Goal: Task Accomplishment & Management: Use online tool/utility

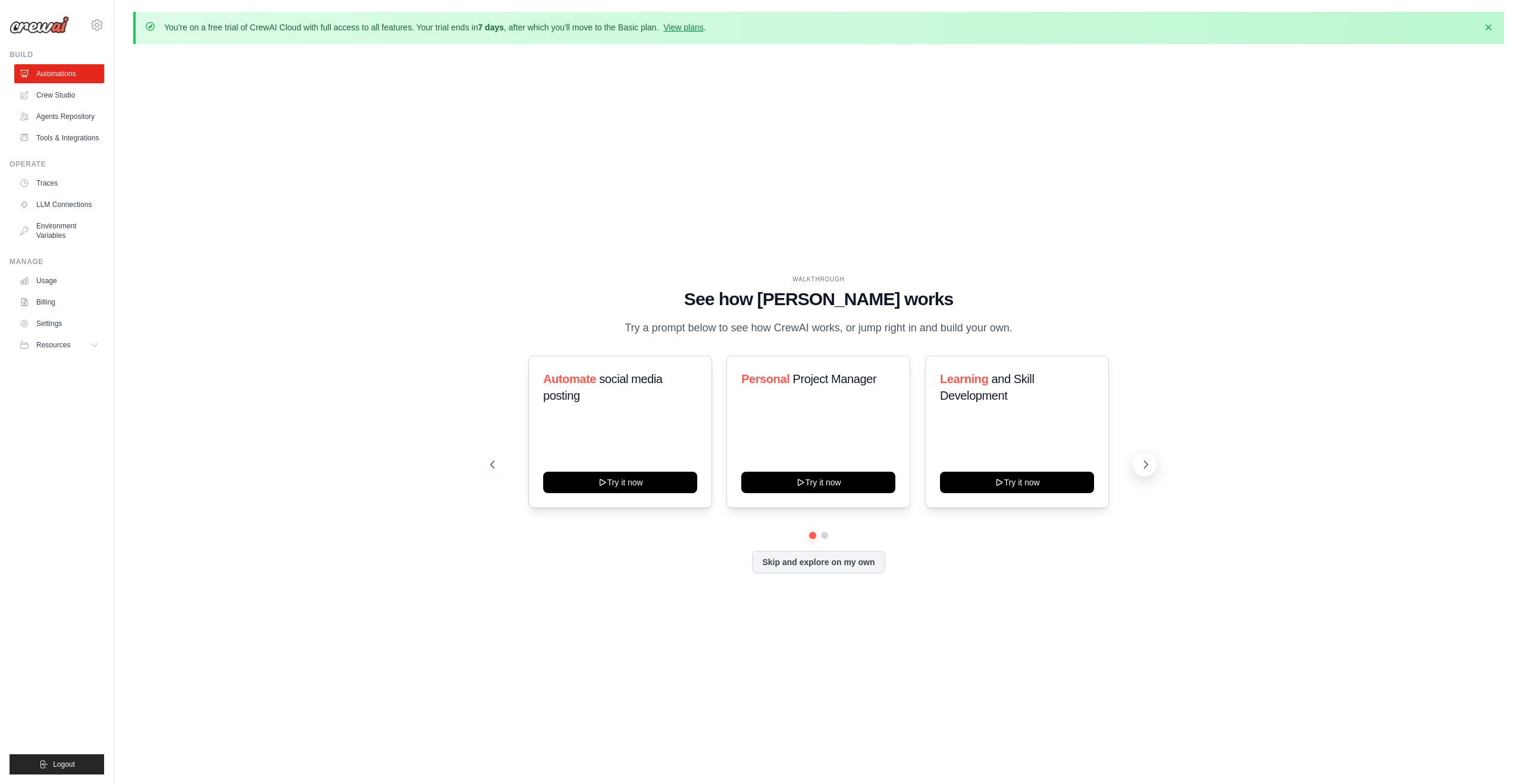
click at [1148, 455] on button at bounding box center [1145, 464] width 24 height 24
click at [1143, 455] on button at bounding box center [1145, 464] width 24 height 24
click at [47, 98] on link "Crew Studio" at bounding box center [61, 95] width 90 height 19
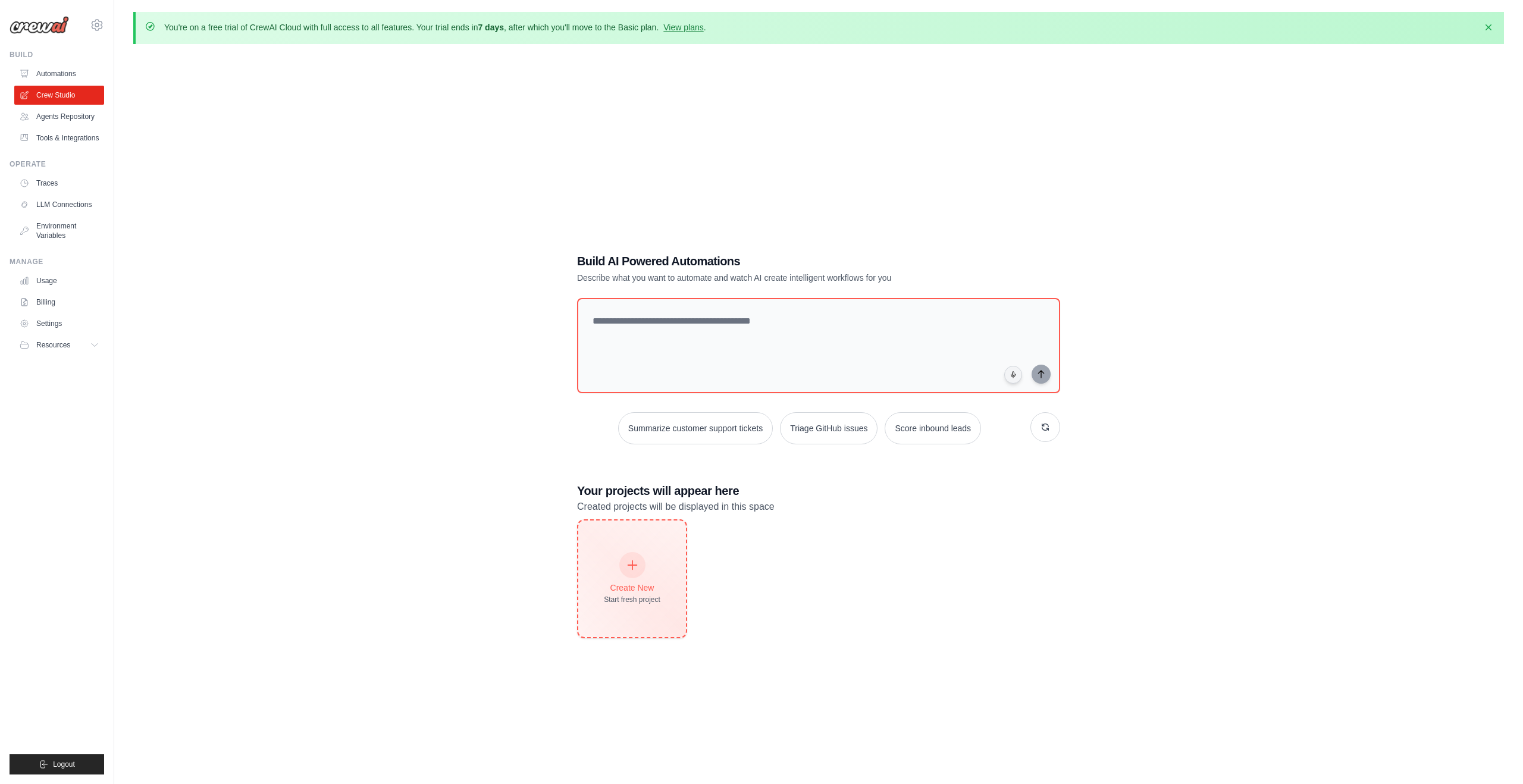
click at [616, 550] on div "Create New Start fresh project" at bounding box center [632, 578] width 108 height 117
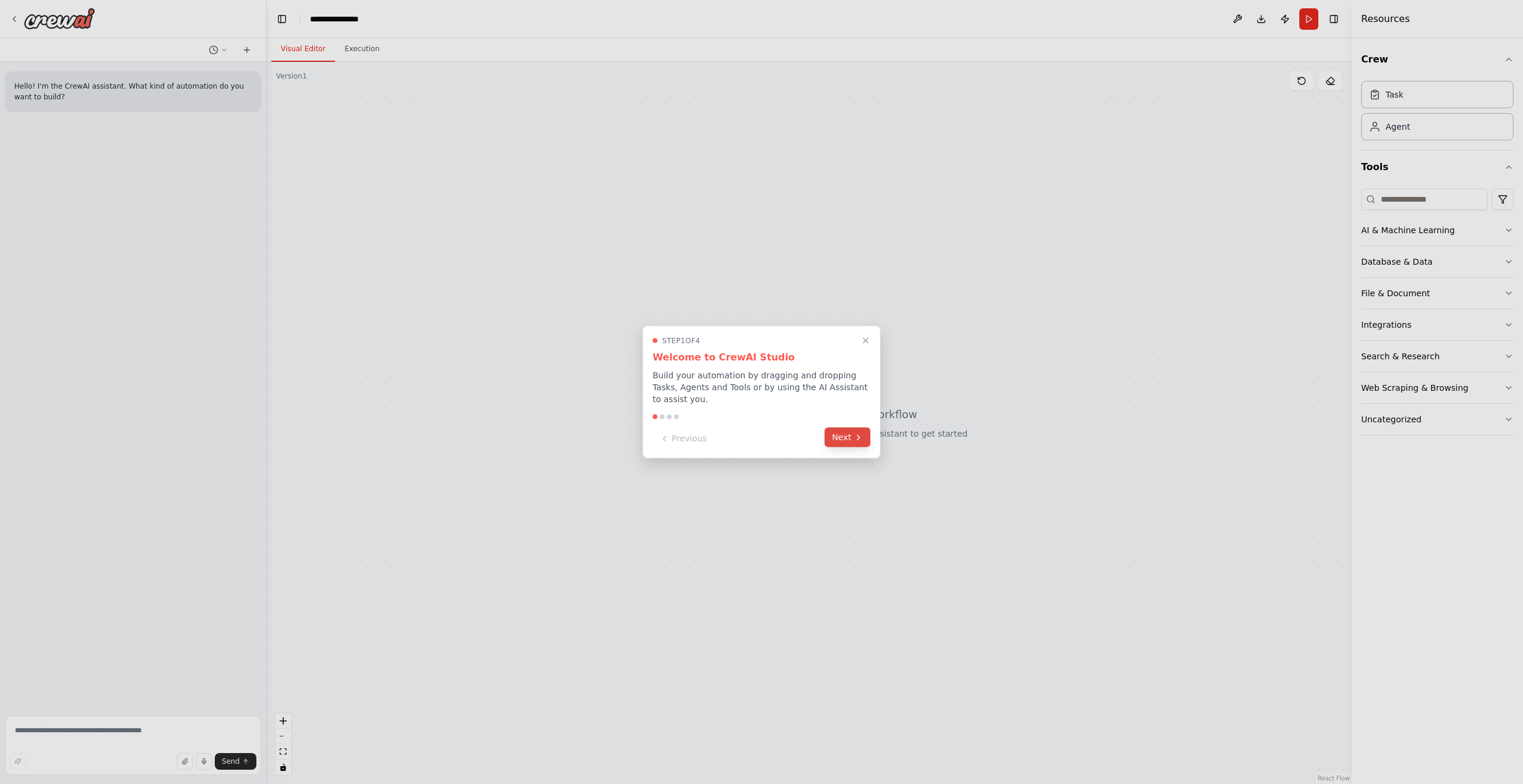
click at [846, 431] on button "Next" at bounding box center [847, 438] width 46 height 20
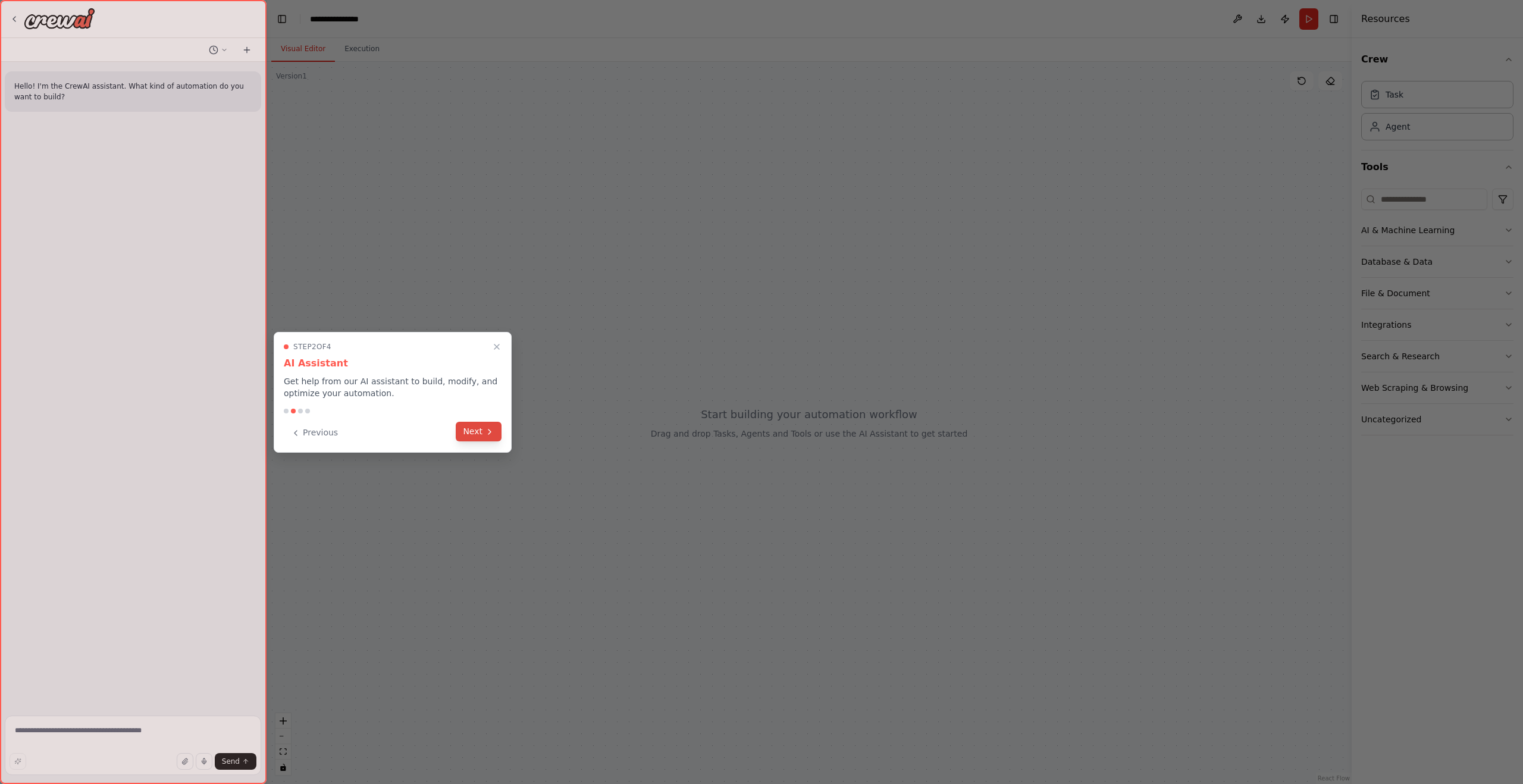
click at [481, 432] on button "Next" at bounding box center [478, 431] width 46 height 20
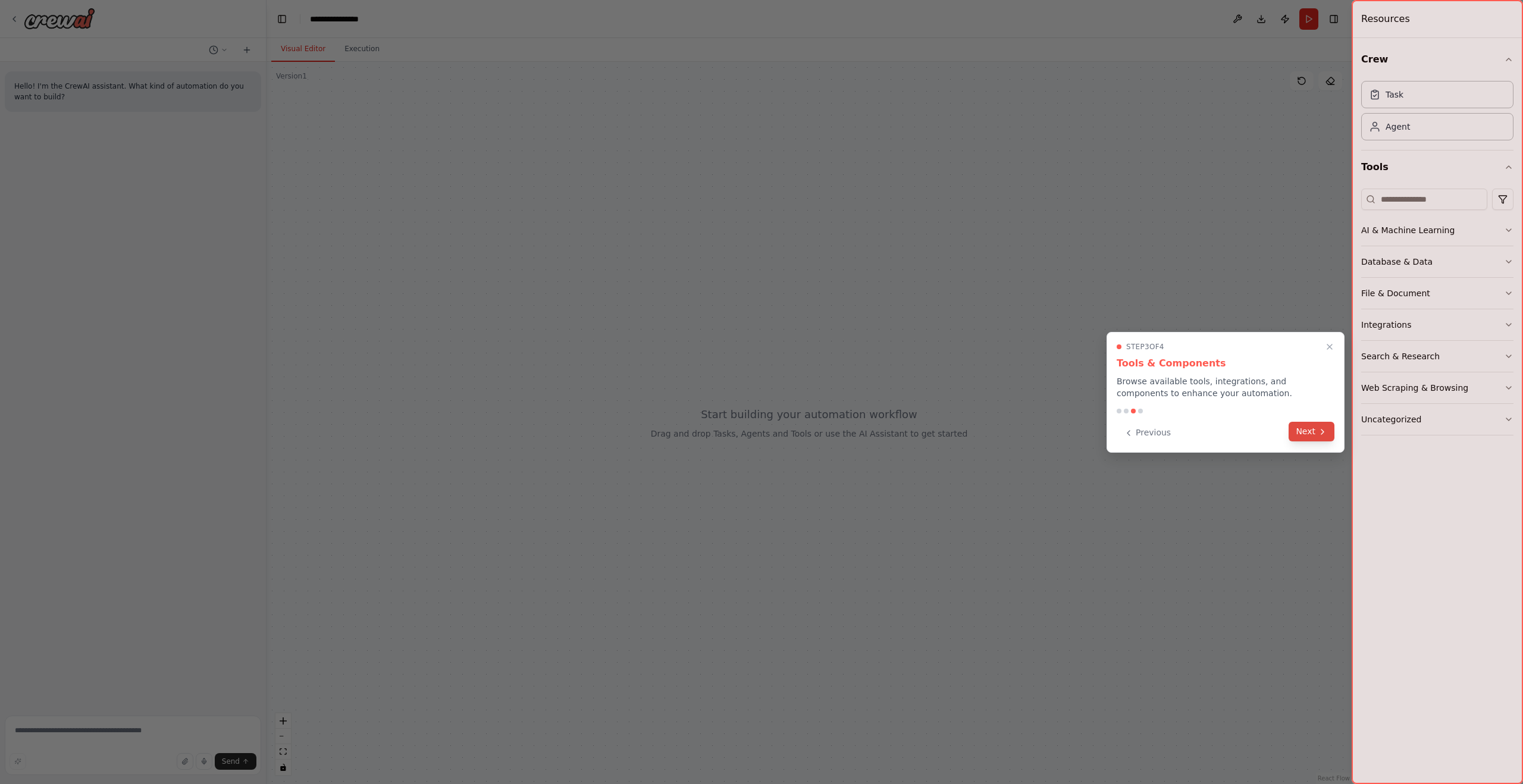
click at [1331, 436] on button "Next" at bounding box center [1311, 431] width 46 height 20
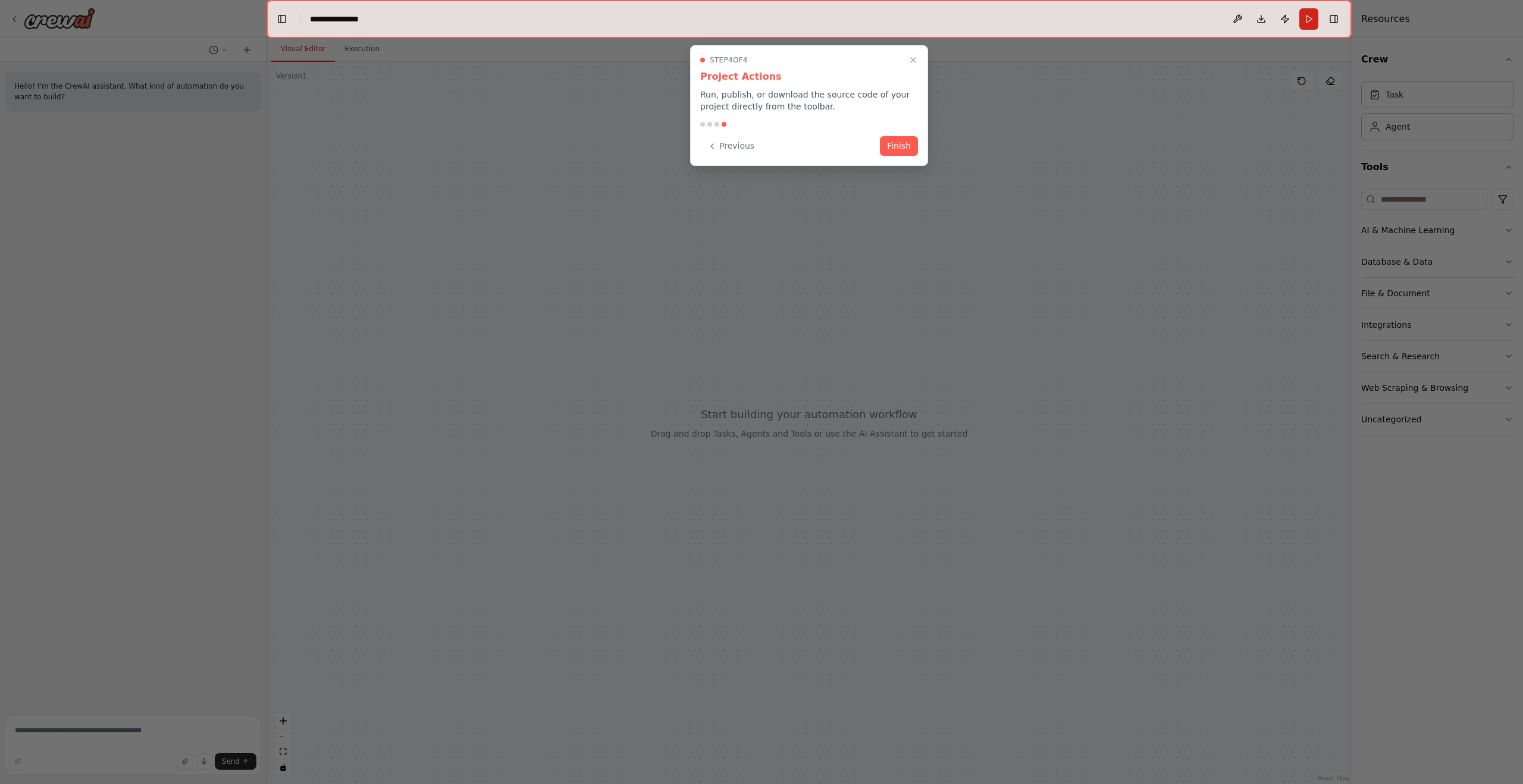
click at [898, 133] on div "Step 4 of 4 Project Actions Run, publish, or download the source code of your p…" at bounding box center [809, 106] width 238 height 121
click at [898, 138] on button "Finish" at bounding box center [899, 145] width 38 height 20
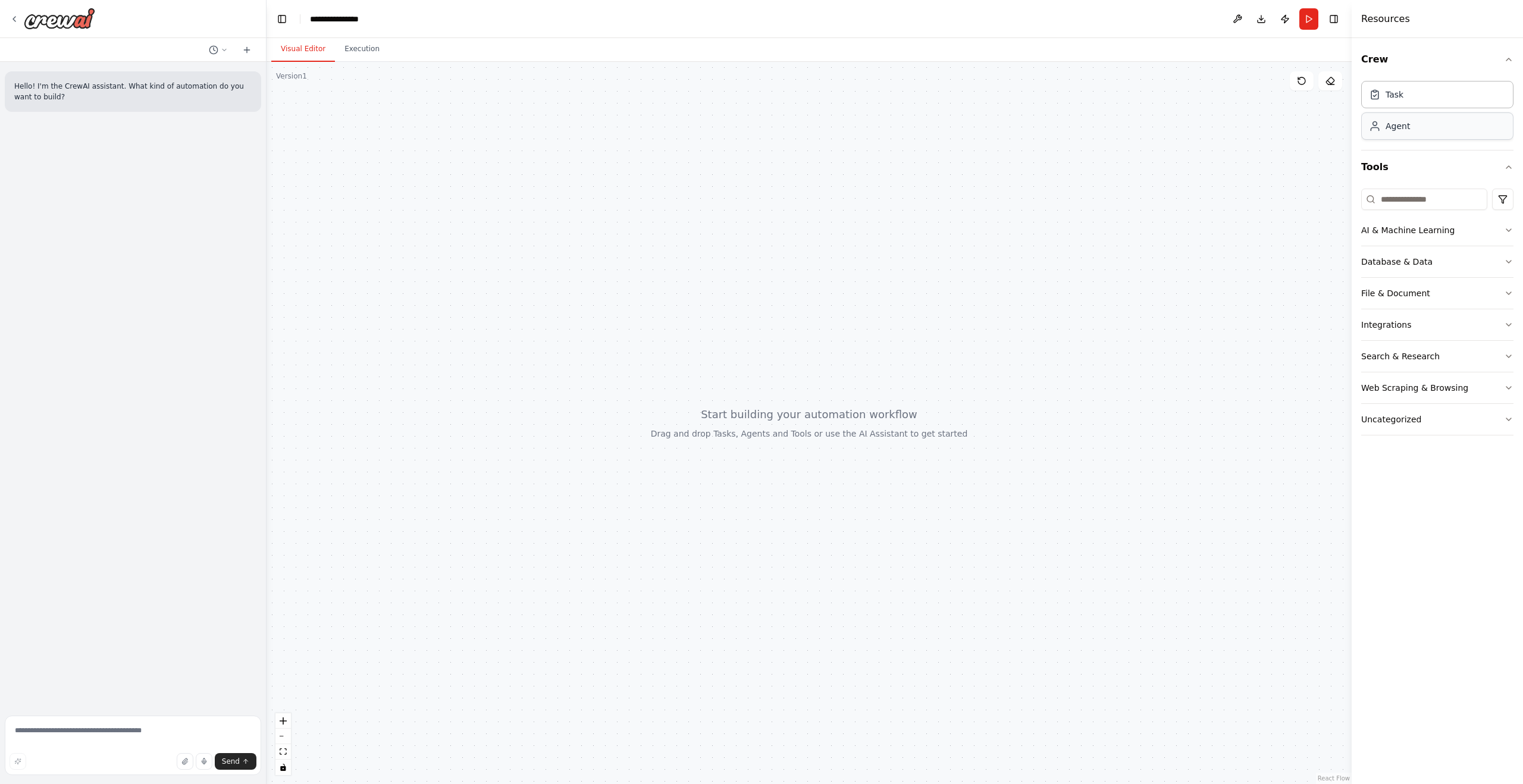
click at [1403, 129] on div "Agent" at bounding box center [1398, 126] width 25 height 12
drag, startPoint x: 1373, startPoint y: 140, endPoint x: 804, endPoint y: 282, distance: 586.5
click at [804, 282] on div "**********" at bounding box center [761, 392] width 1523 height 784
click at [1394, 502] on div "Crew Task Agent Tools AI & Machine Learning Database & Data File & Document Int…" at bounding box center [1437, 411] width 171 height 746
click at [1410, 220] on button "AI & Machine Learning" at bounding box center [1437, 230] width 152 height 31
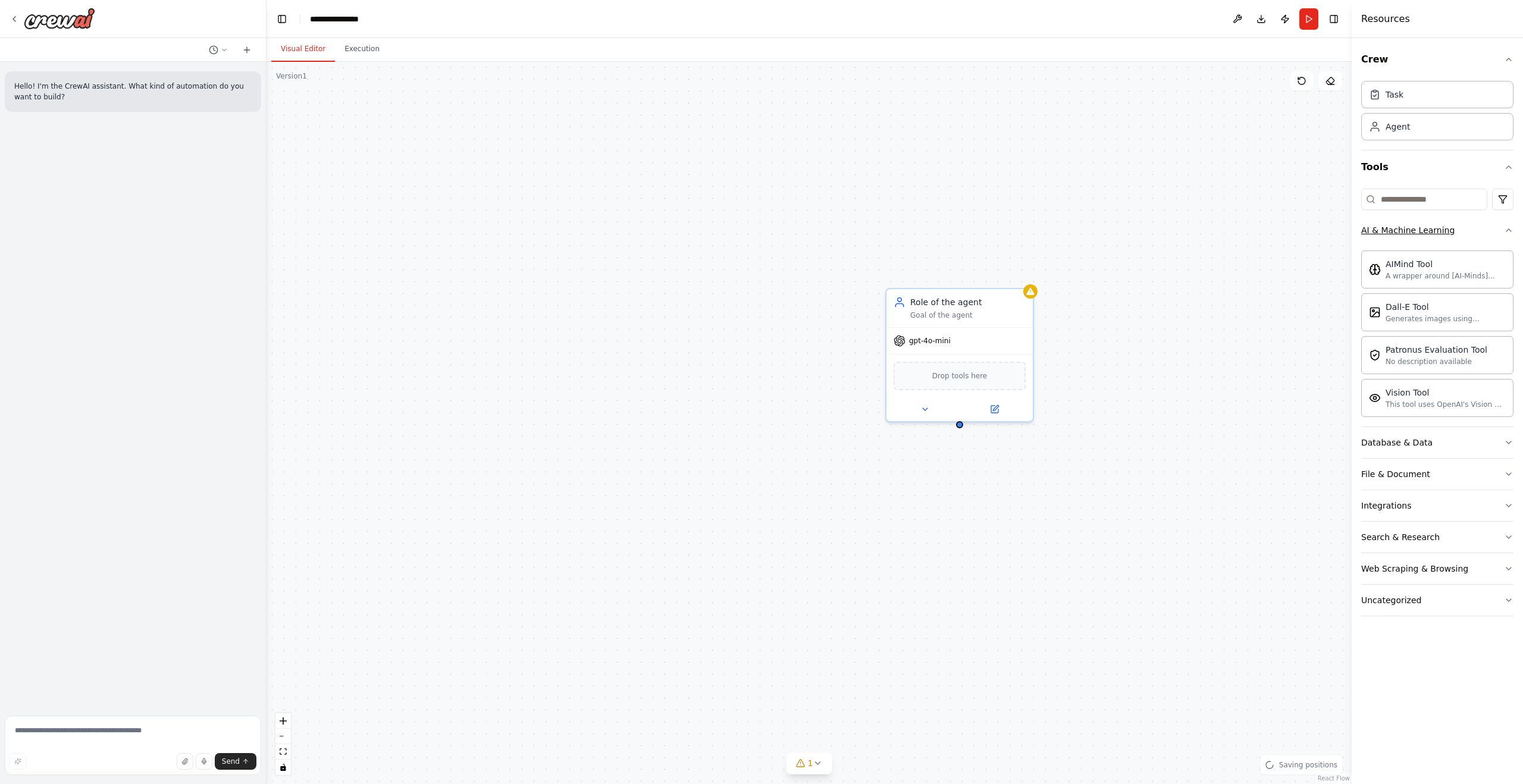
click at [1410, 220] on button "AI & Machine Learning" at bounding box center [1437, 230] width 152 height 31
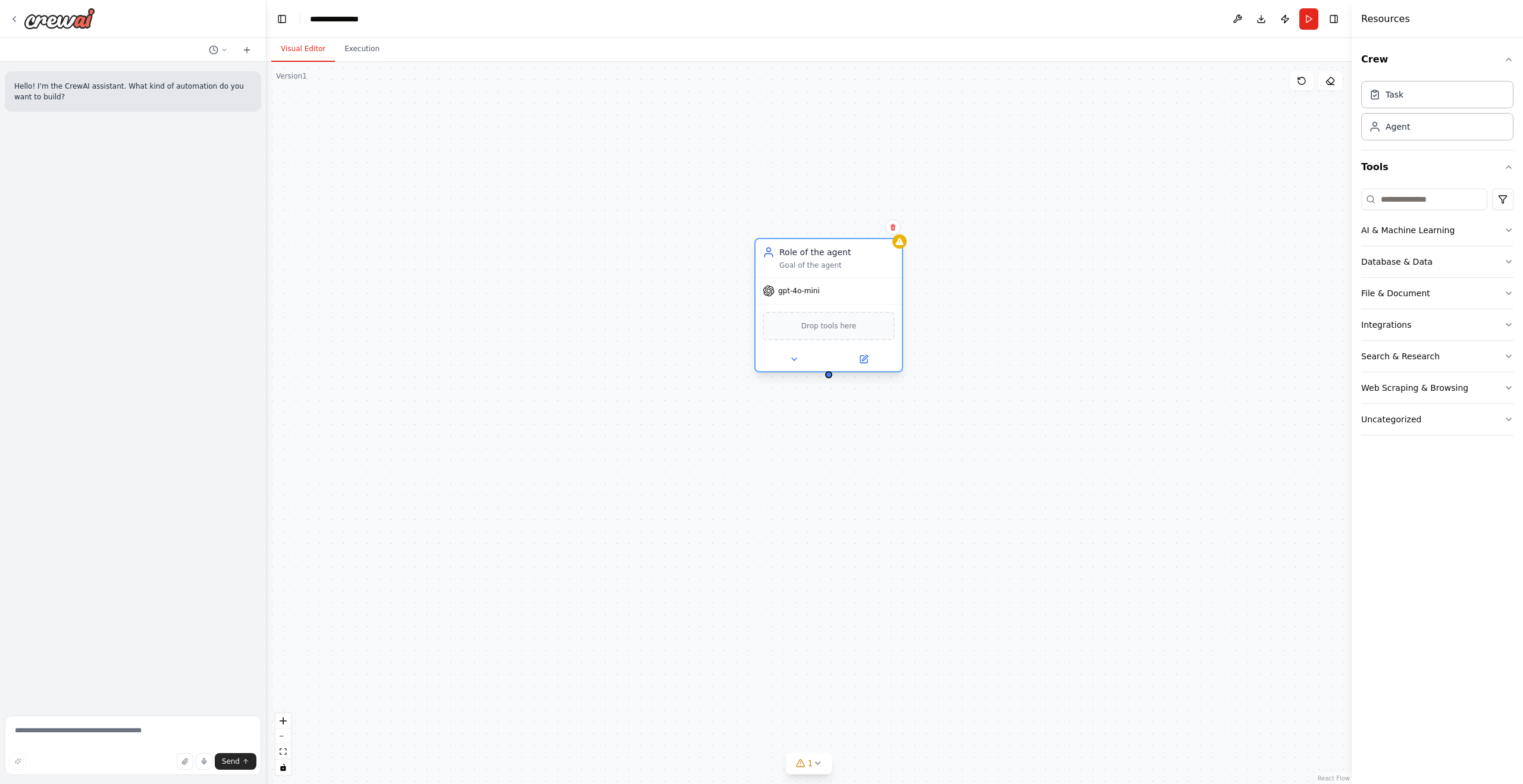
drag, startPoint x: 955, startPoint y: 301, endPoint x: 823, endPoint y: 253, distance: 140.5
click at [823, 253] on div "Role of the agent" at bounding box center [837, 252] width 115 height 12
click at [889, 229] on icon at bounding box center [893, 227] width 7 height 7
click at [1428, 99] on div "Task" at bounding box center [1437, 94] width 152 height 27
drag, startPoint x: 1394, startPoint y: 87, endPoint x: 1182, endPoint y: 141, distance: 218.8
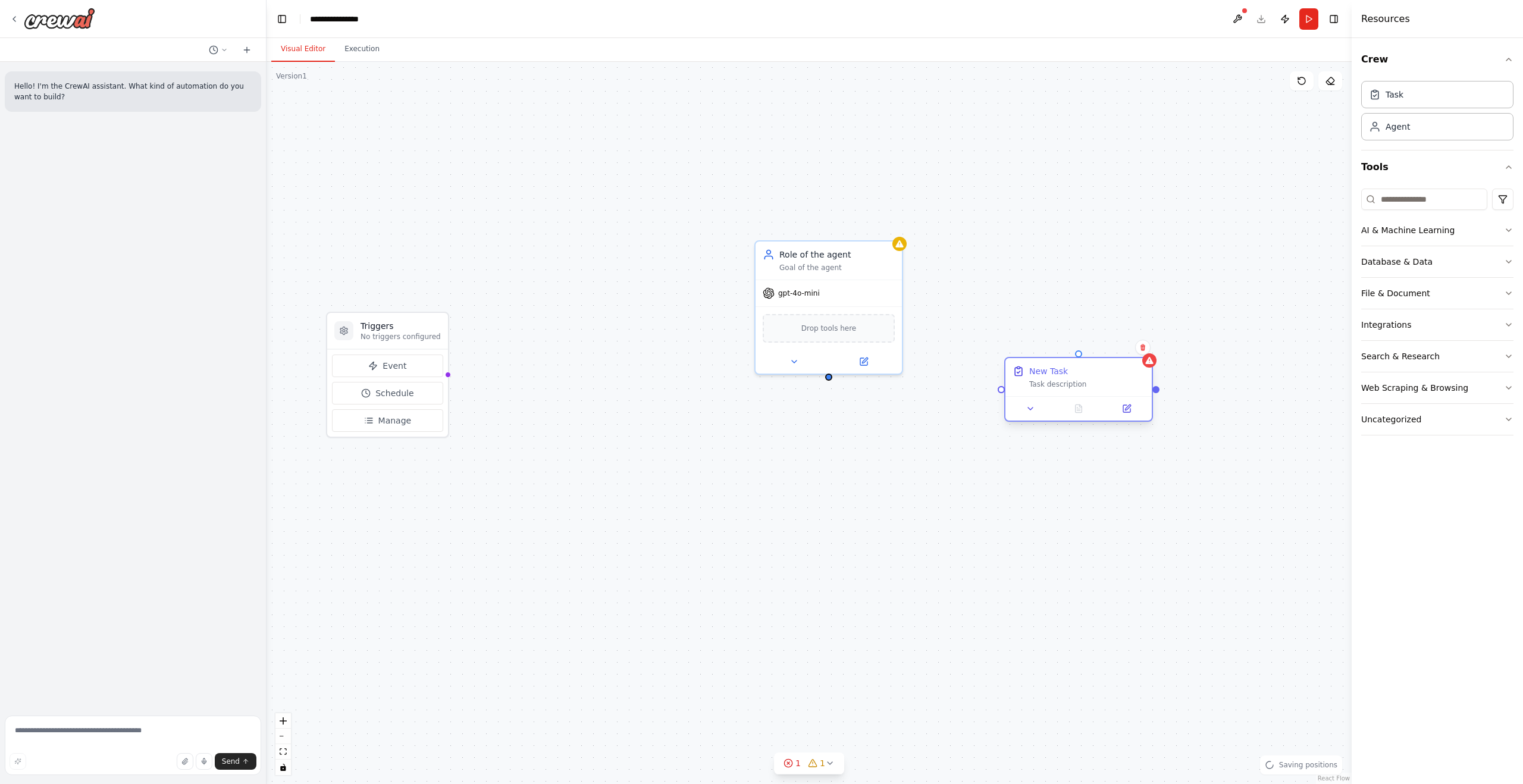
drag, startPoint x: 1241, startPoint y: 170, endPoint x: 1058, endPoint y: 380, distance: 278.5
click at [1058, 380] on div "Task description" at bounding box center [1087, 384] width 115 height 10
click at [881, 278] on div "gpt-4o-mini" at bounding box center [829, 291] width 146 height 26
click at [896, 220] on button at bounding box center [893, 227] width 15 height 15
click at [866, 227] on button "Confirm" at bounding box center [860, 227] width 42 height 14
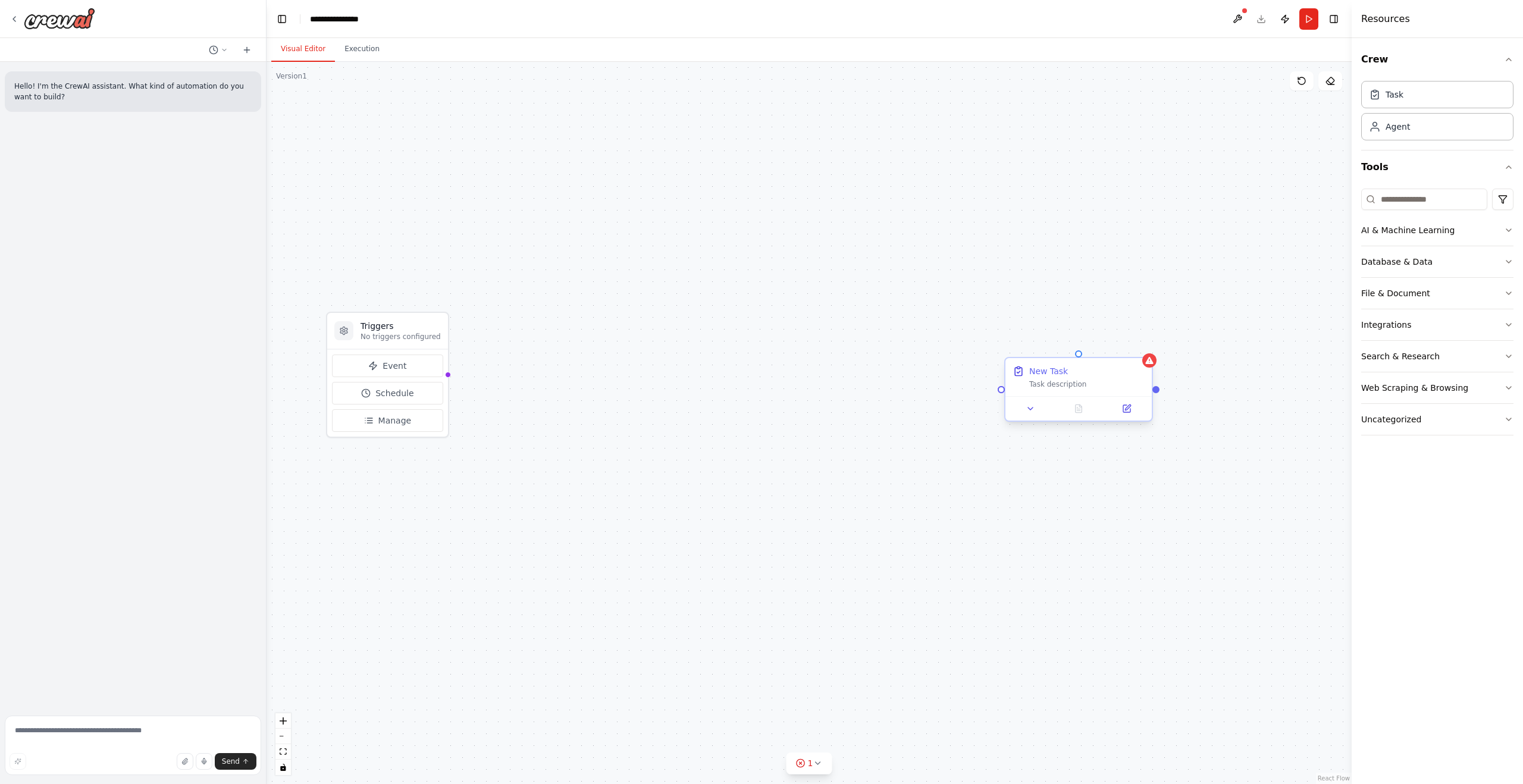
click at [1123, 371] on div "New Task" at bounding box center [1087, 371] width 115 height 12
click at [1138, 351] on button at bounding box center [1143, 347] width 15 height 15
click at [1141, 349] on icon at bounding box center [1143, 347] width 5 height 6
click at [1107, 348] on button "Confirm" at bounding box center [1109, 347] width 42 height 14
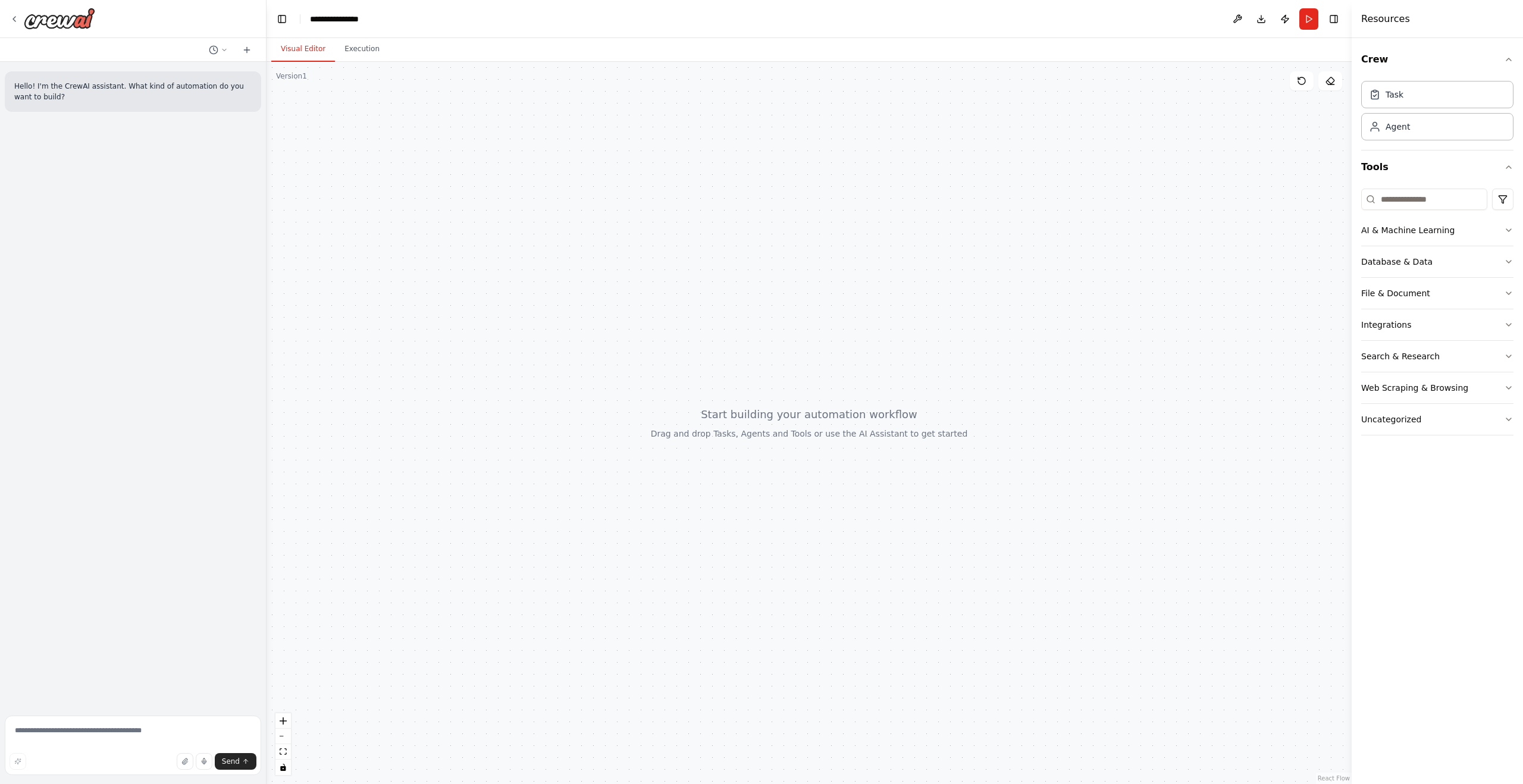
click at [290, 78] on div "Version 1" at bounding box center [292, 76] width 31 height 10
click at [332, 110] on div at bounding box center [809, 423] width 1085 height 722
click at [344, 66] on div at bounding box center [809, 423] width 1085 height 722
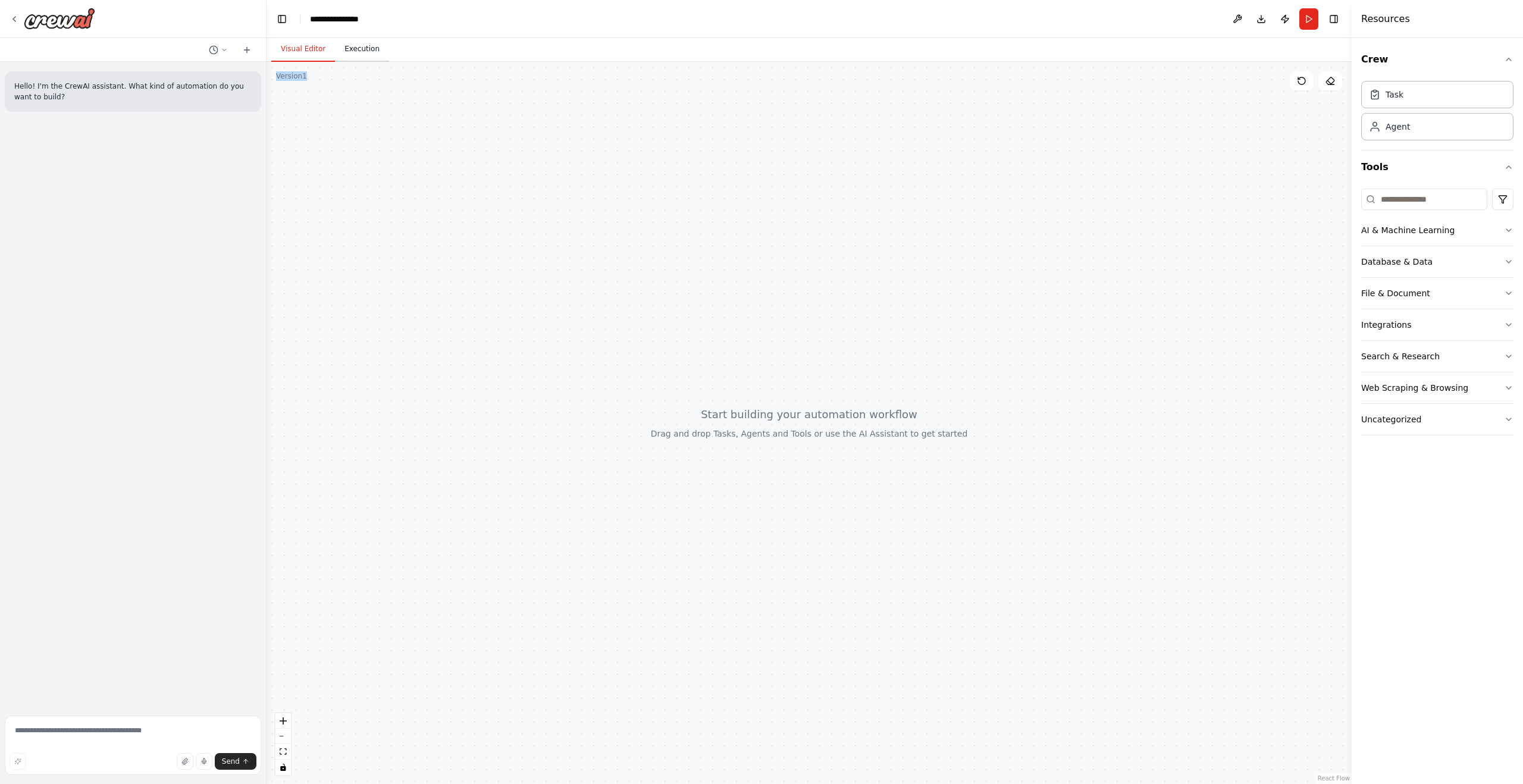
click at [352, 55] on button "Execution" at bounding box center [362, 49] width 54 height 25
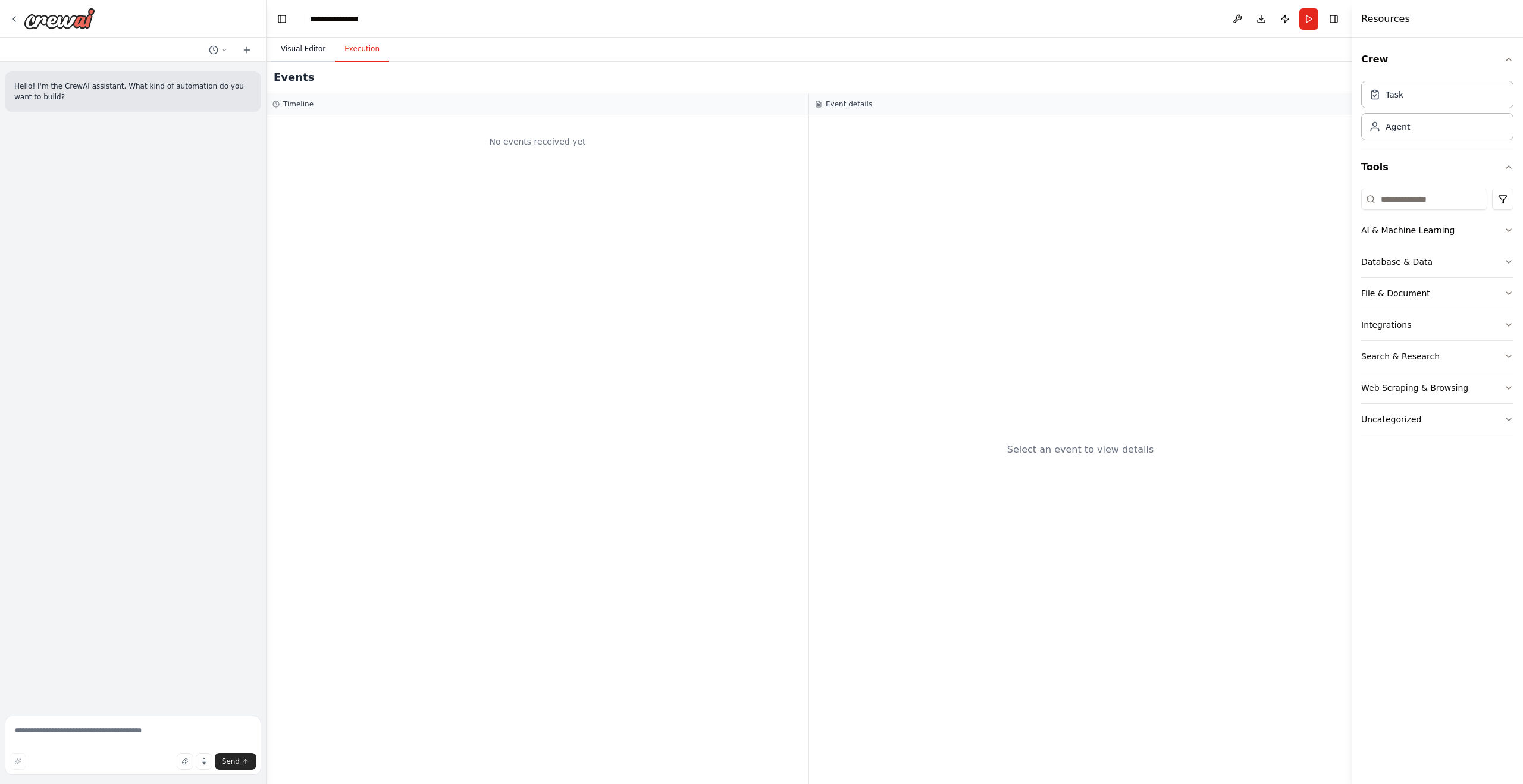
click at [311, 44] on button "Visual Editor" at bounding box center [303, 49] width 63 height 25
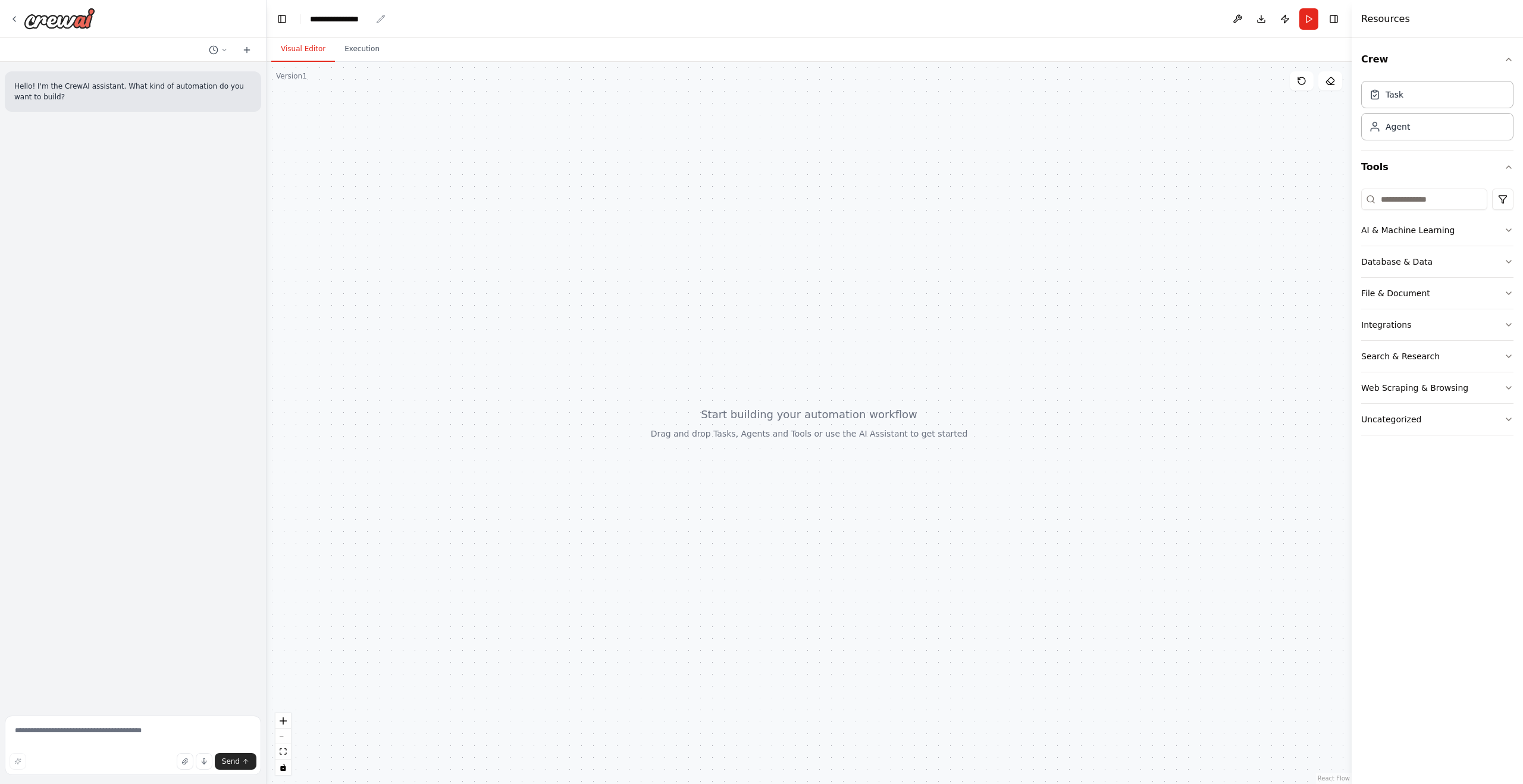
click at [328, 17] on div "**********" at bounding box center [340, 19] width 61 height 12
click at [384, 138] on div at bounding box center [809, 423] width 1085 height 722
click at [1437, 244] on button "AI & Machine Learning" at bounding box center [1437, 230] width 152 height 31
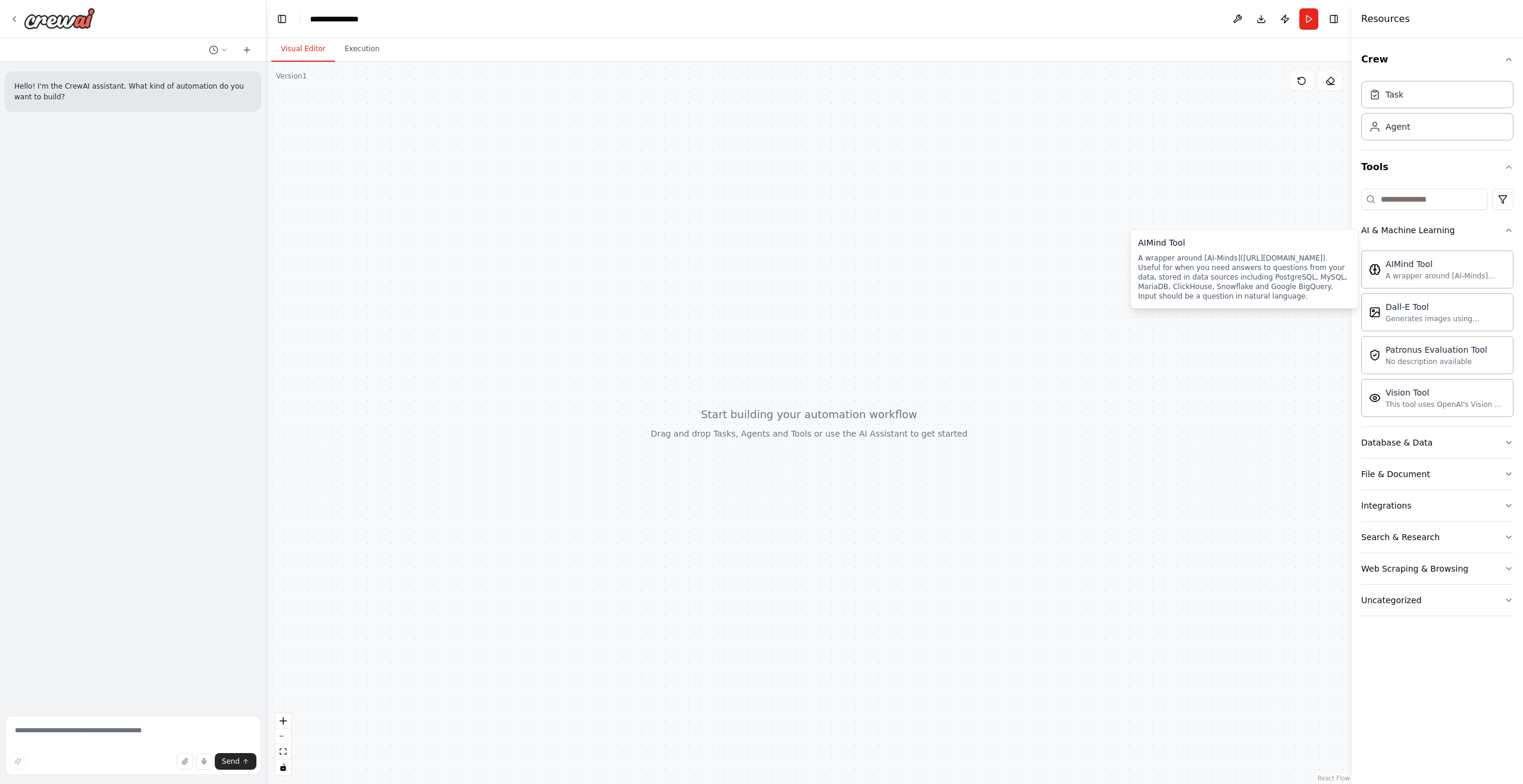
drag, startPoint x: 1448, startPoint y: 280, endPoint x: 1348, endPoint y: 283, distance: 100.0
click at [1383, 259] on div "AIMind Tool A wrapper around [AI-Minds](https://mindsdb.com/minds). Useful for …" at bounding box center [1437, 269] width 137 height 23
click at [1420, 458] on button "File & Document" at bounding box center [1437, 474] width 152 height 31
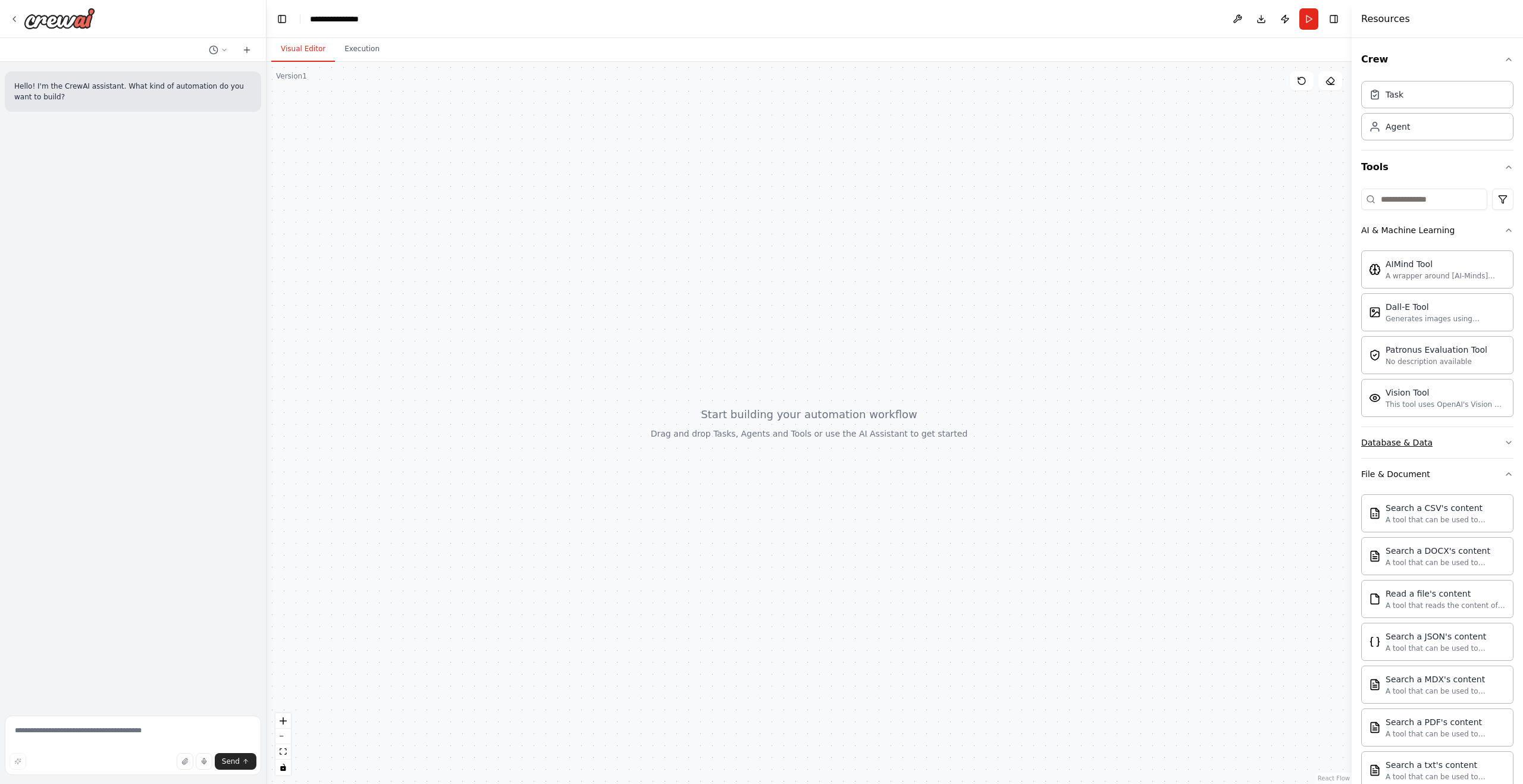
click at [1426, 448] on div "Database & Data" at bounding box center [1396, 442] width 71 height 12
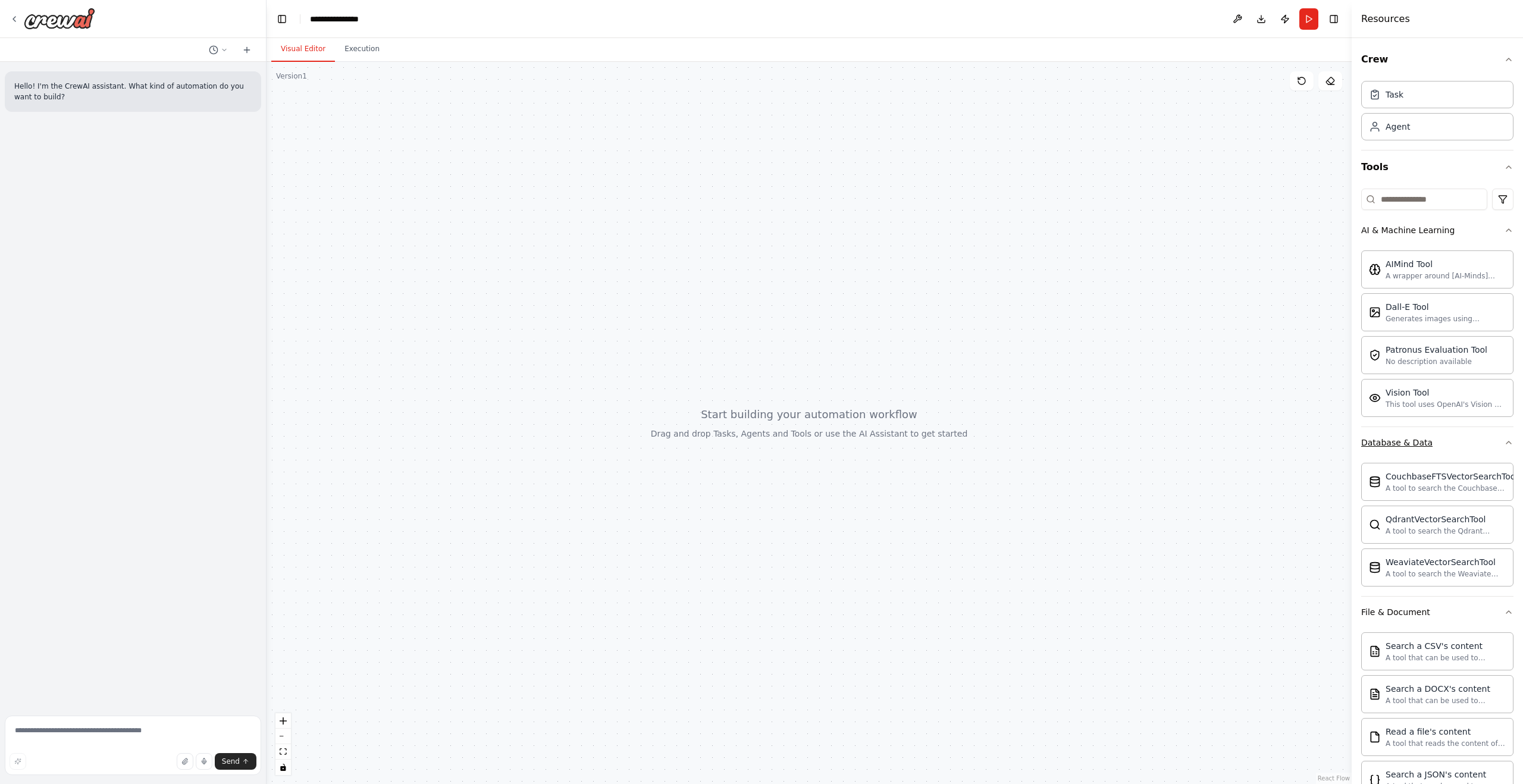
click at [1426, 448] on button "Database & Data" at bounding box center [1437, 443] width 152 height 31
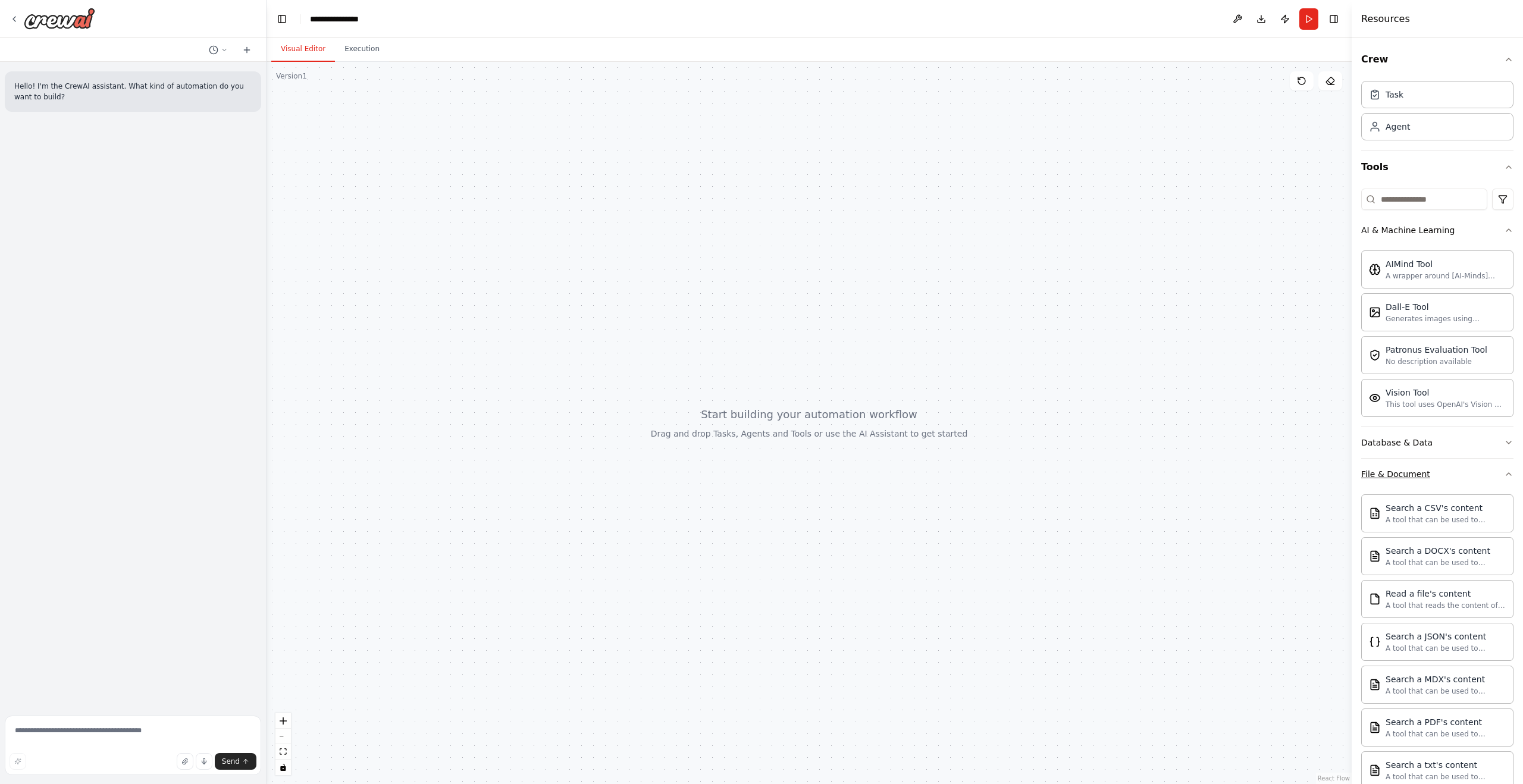
click at [1425, 462] on button "File & Document" at bounding box center [1437, 474] width 152 height 31
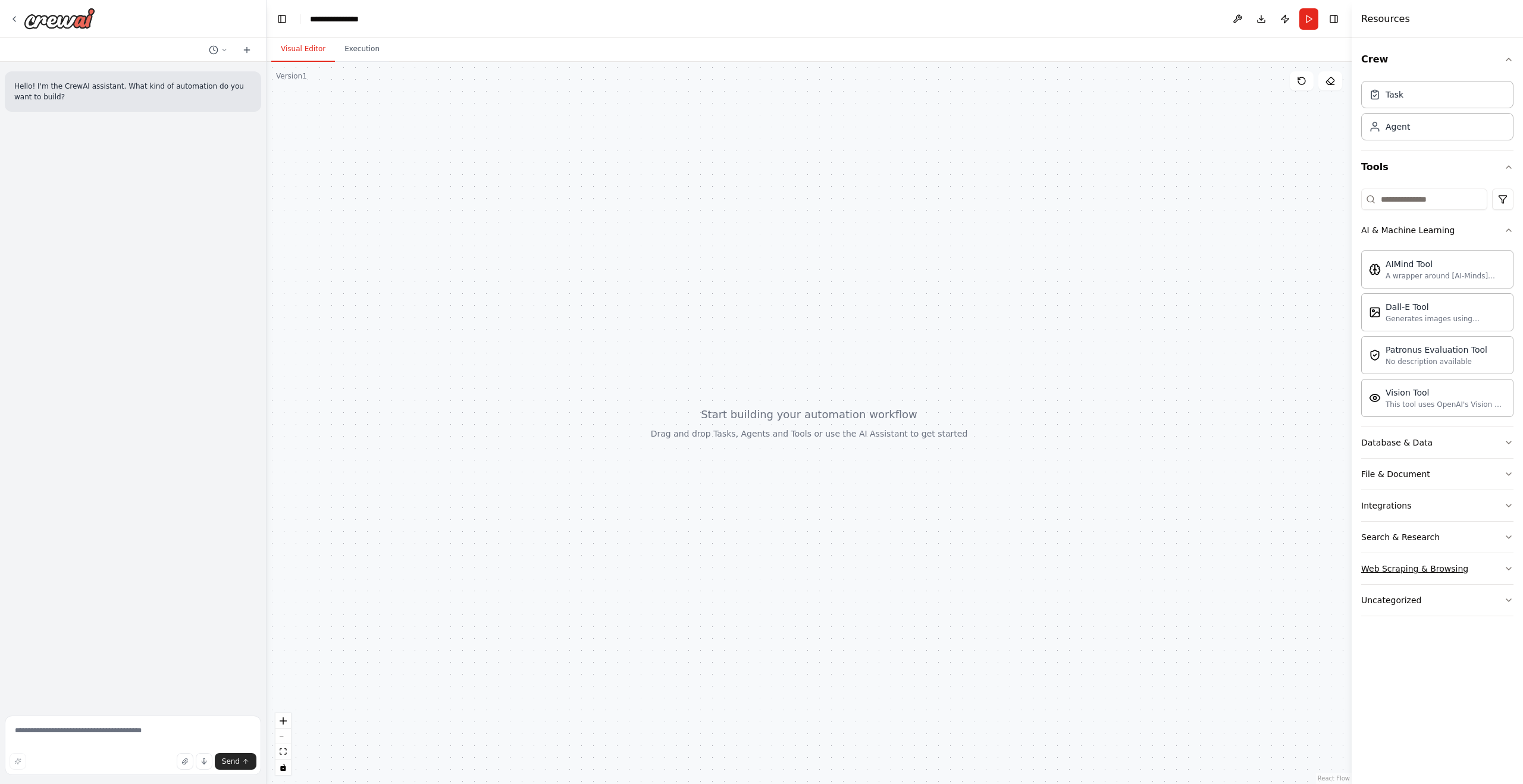
click at [1406, 557] on button "Web Scraping & Browsing" at bounding box center [1437, 569] width 152 height 31
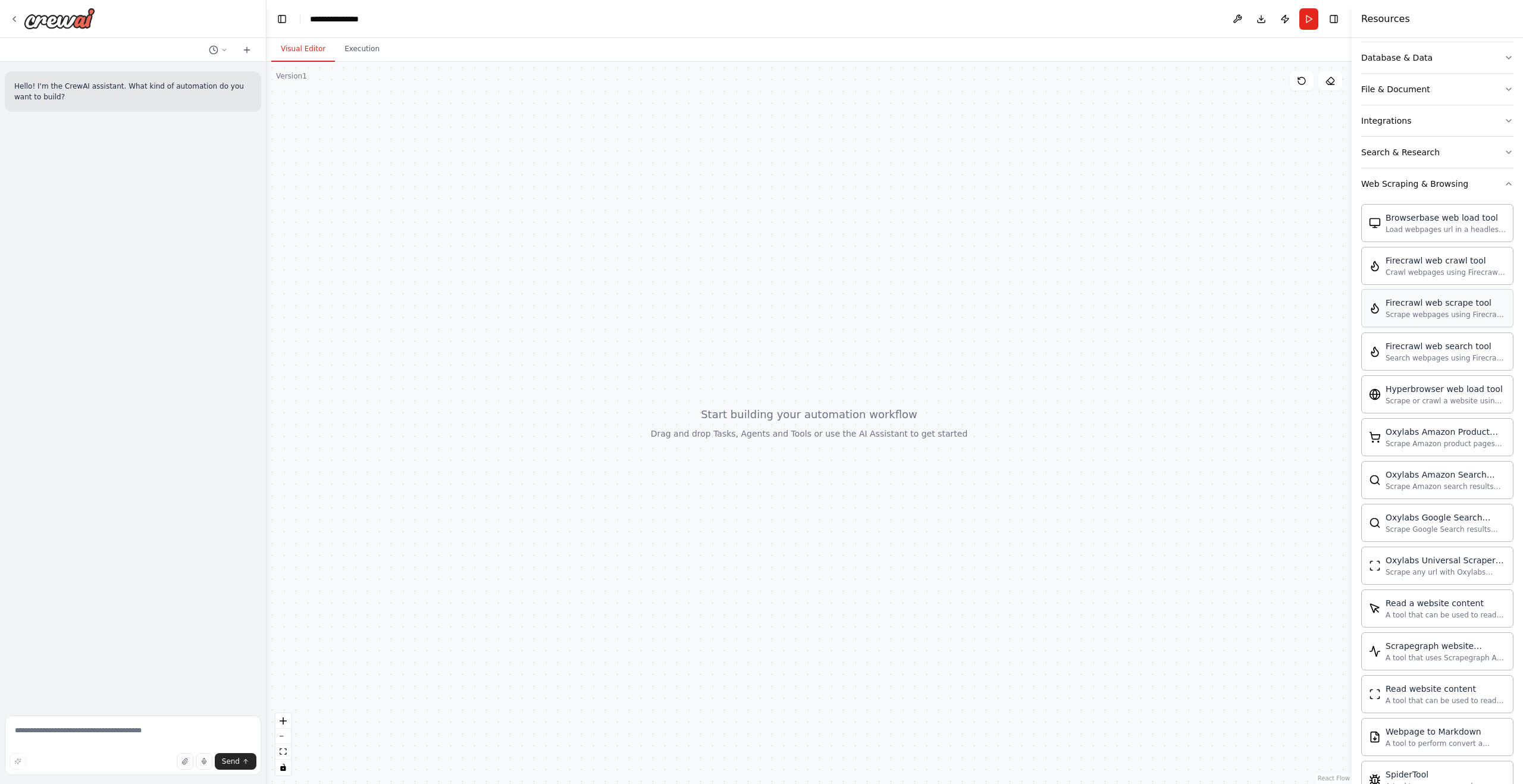
scroll to position [380, 0]
drag, startPoint x: 1450, startPoint y: 240, endPoint x: 892, endPoint y: 365, distance: 571.8
click at [838, 312] on div at bounding box center [809, 423] width 1085 height 722
